Goal: Contribute content: Contribute content

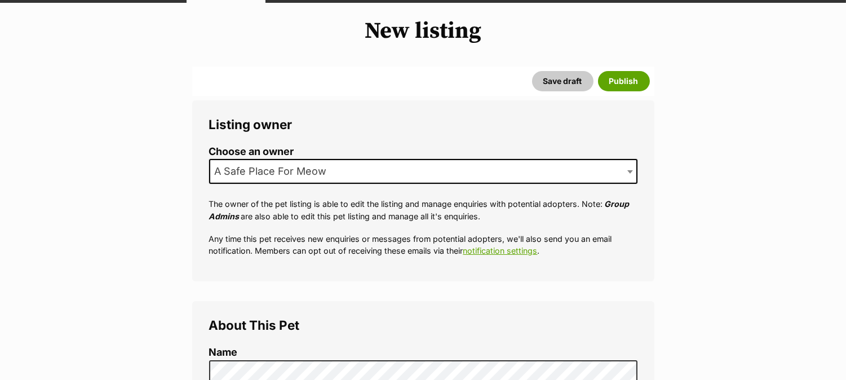
scroll to position [250, 0]
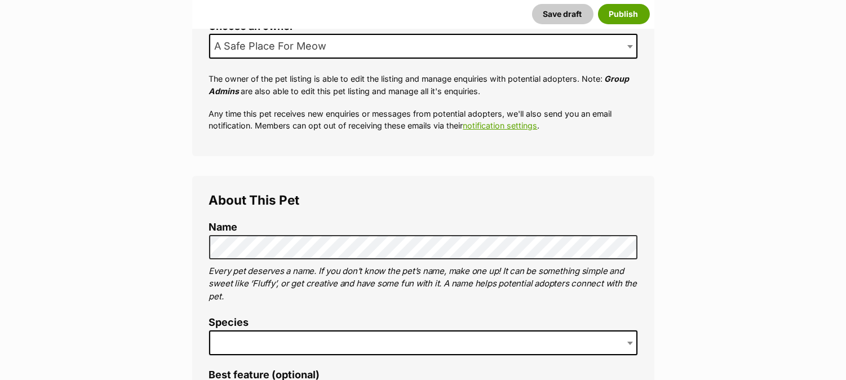
click at [314, 345] on span at bounding box center [423, 342] width 428 height 25
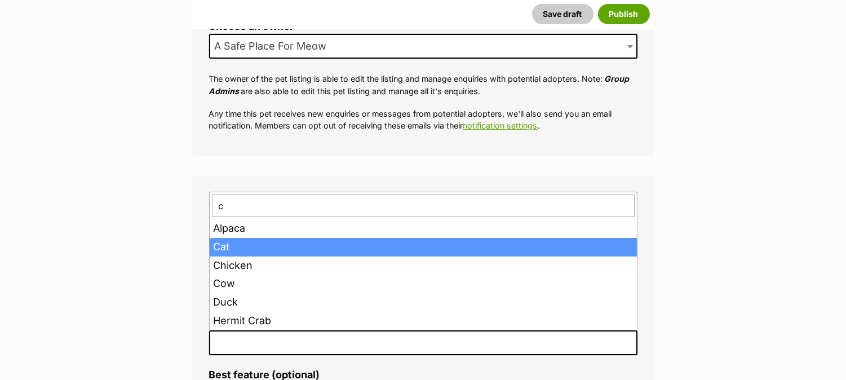
type input "c"
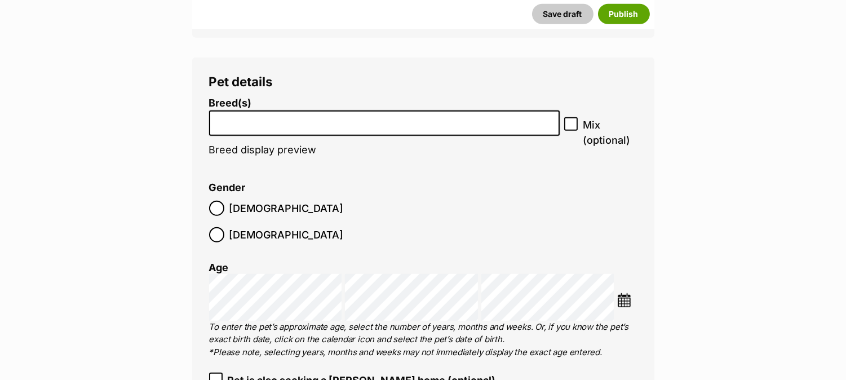
scroll to position [1345, 0]
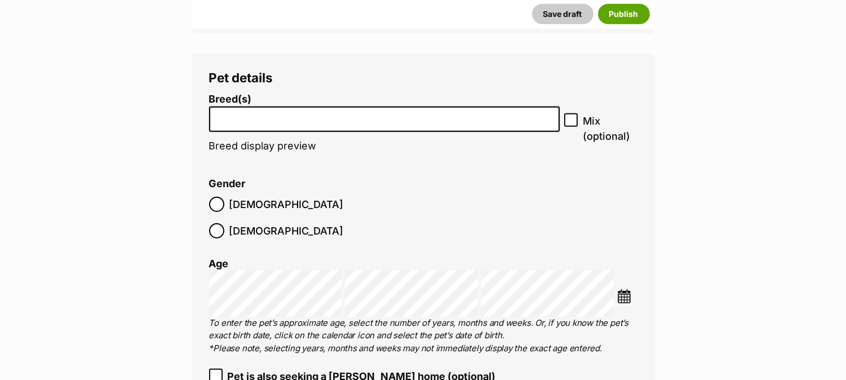
click at [383, 116] on input "search" at bounding box center [384, 116] width 343 height 12
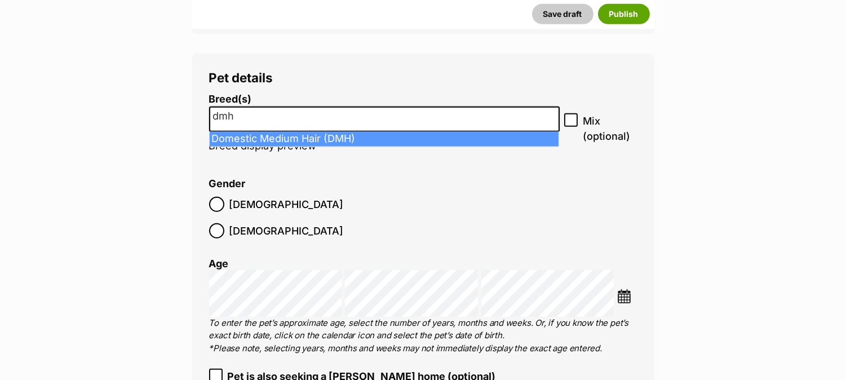
type input "dmh"
select select "252101"
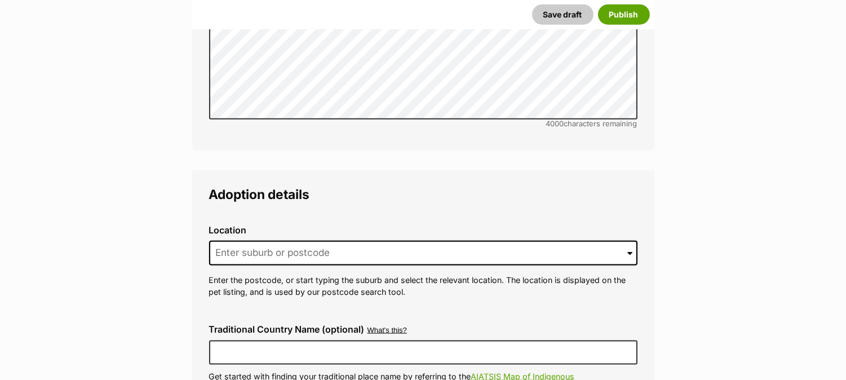
scroll to position [2661, 0]
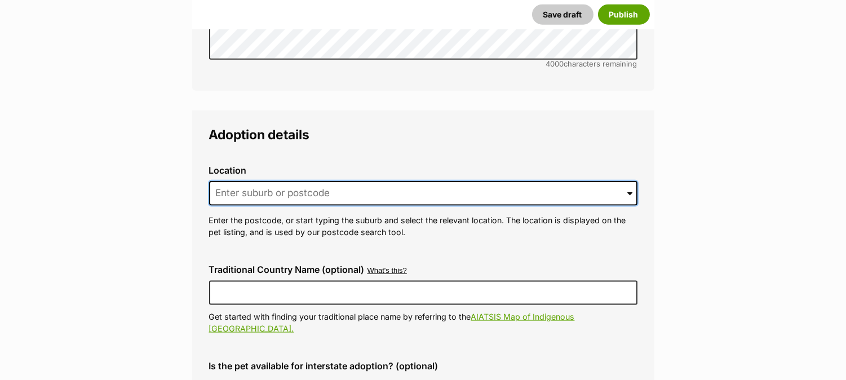
click at [267, 181] on input at bounding box center [423, 193] width 428 height 25
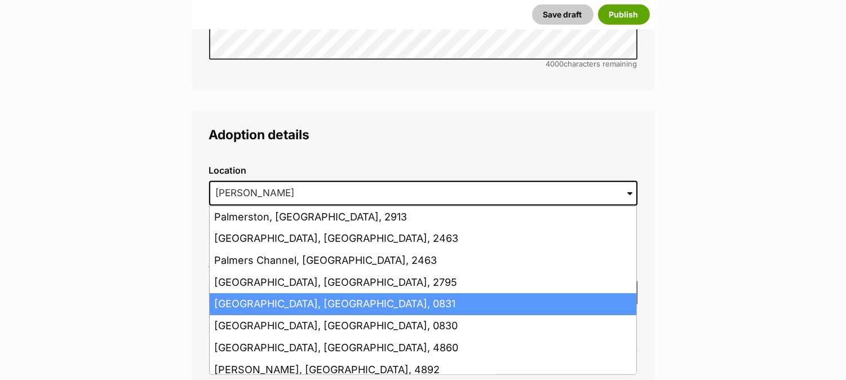
click at [302, 293] on li "[GEOGRAPHIC_DATA], [GEOGRAPHIC_DATA], 0831" at bounding box center [423, 304] width 427 height 22
type input "[GEOGRAPHIC_DATA], [GEOGRAPHIC_DATA], 0831"
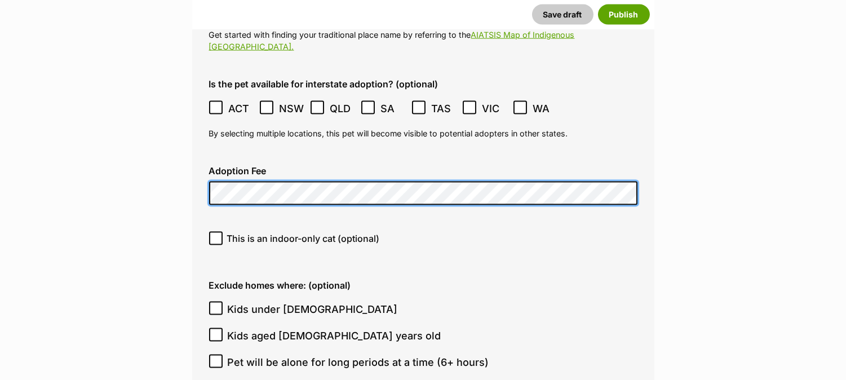
scroll to position [2974, 0]
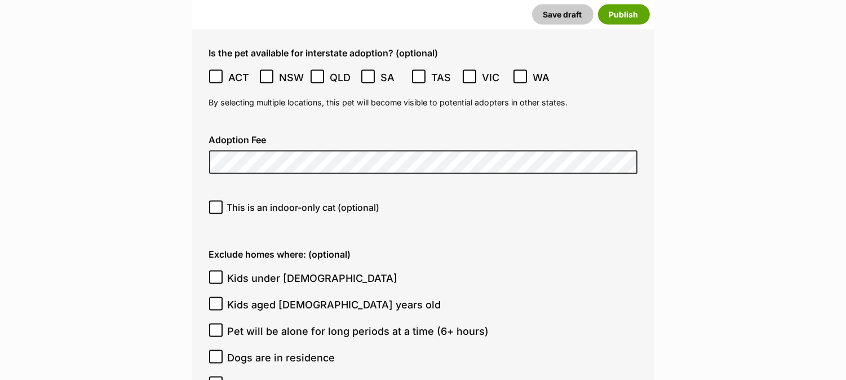
click at [213, 203] on icon at bounding box center [216, 207] width 8 height 8
click at [213, 201] on input "This is an indoor-only cat (optional)" at bounding box center [216, 208] width 14 height 14
checkbox input "true"
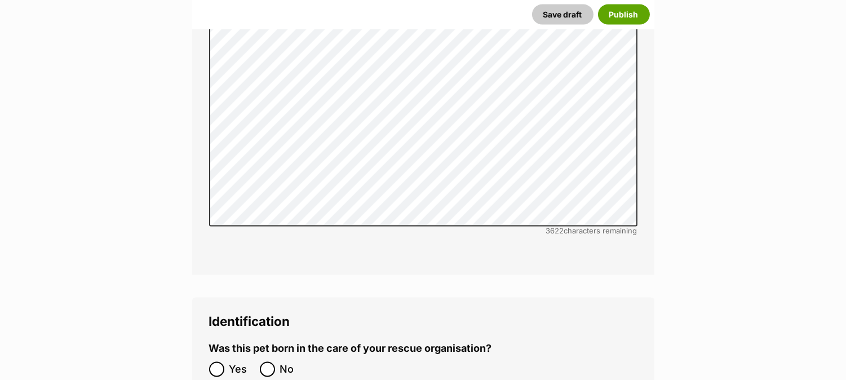
scroll to position [3663, 0]
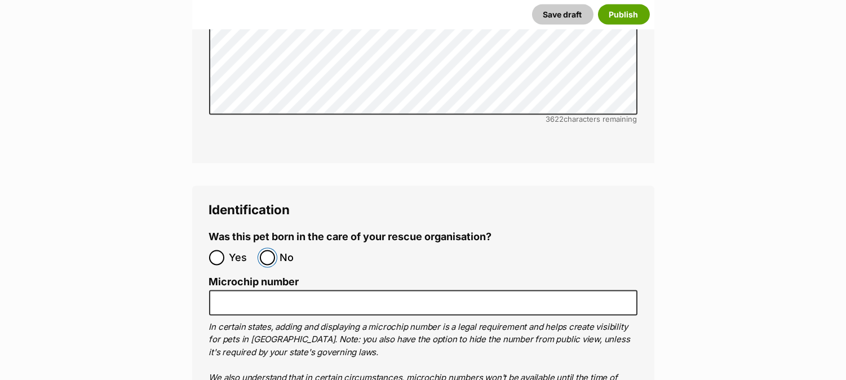
click at [260, 250] on input "No" at bounding box center [267, 257] width 15 height 15
radio input "true"
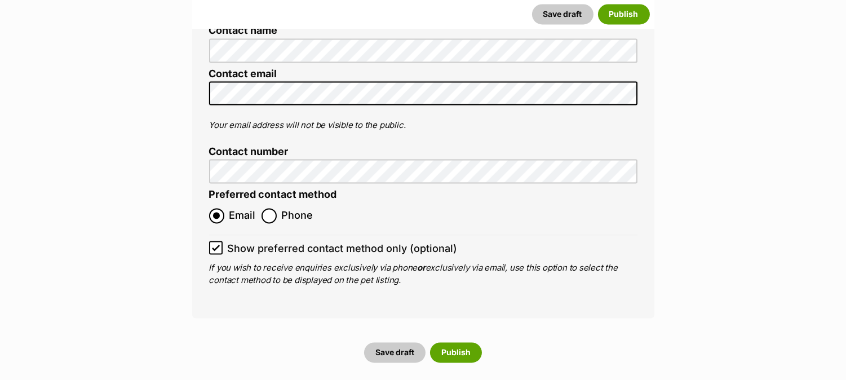
scroll to position [4226, 0]
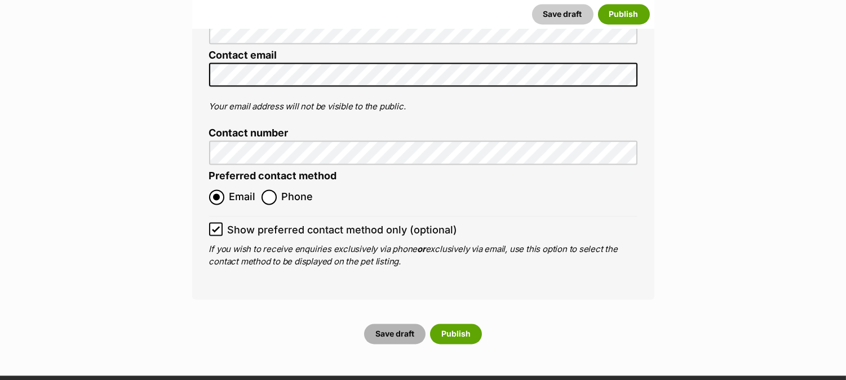
click at [405, 324] on button "Save draft" at bounding box center [394, 334] width 61 height 20
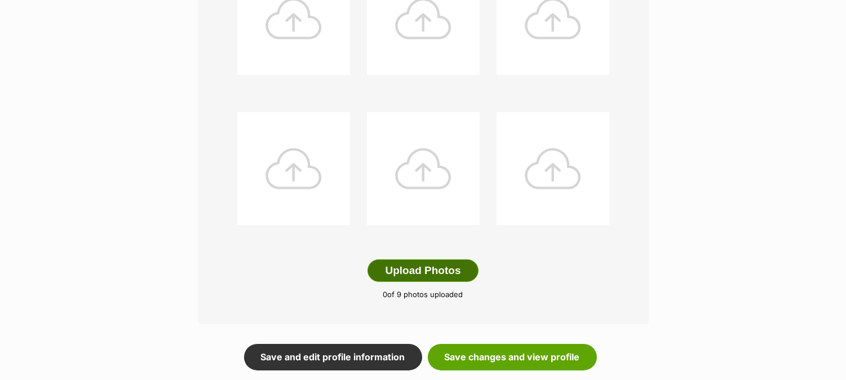
click at [400, 265] on button "Upload Photos" at bounding box center [422, 270] width 110 height 23
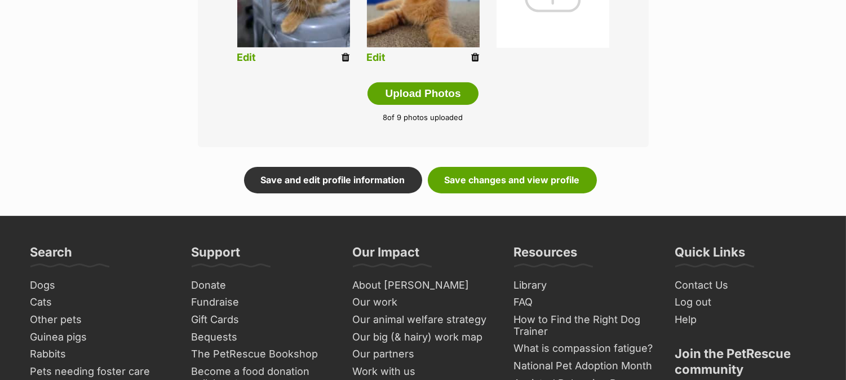
scroll to position [690, 0]
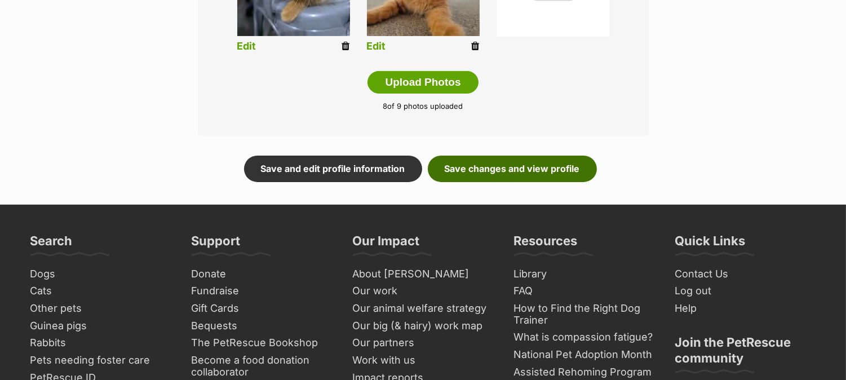
click at [532, 167] on link "Save changes and view profile" at bounding box center [512, 169] width 169 height 26
